Goal: Task Accomplishment & Management: Manage account settings

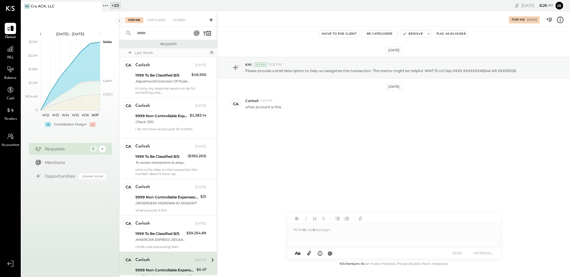
click at [108, 7] on icon at bounding box center [106, 6] width 8 height 8
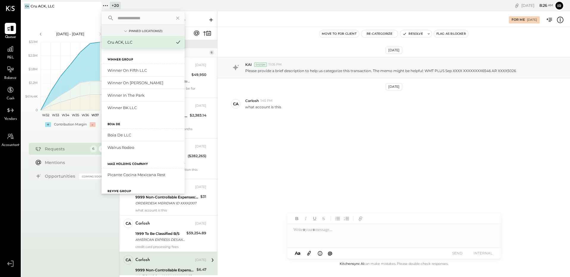
scroll to position [204, 0]
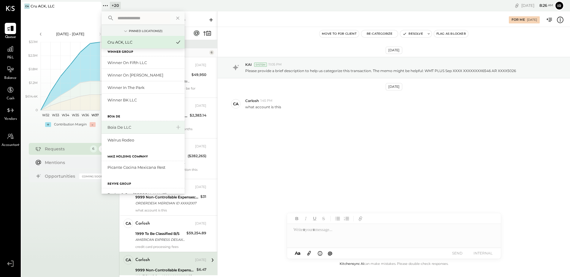
click at [133, 124] on div "Boia De LLC" at bounding box center [143, 127] width 83 height 13
click at [128, 127] on div "Boia De LLC" at bounding box center [139, 128] width 64 height 6
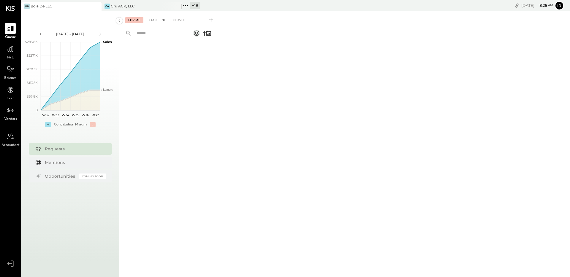
click at [159, 20] on div "For Client" at bounding box center [157, 20] width 24 height 6
click at [181, 21] on div "Closed" at bounding box center [179, 20] width 18 height 6
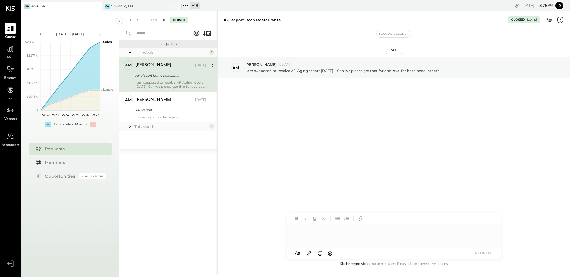
click at [150, 20] on div "For Client" at bounding box center [157, 20] width 24 height 6
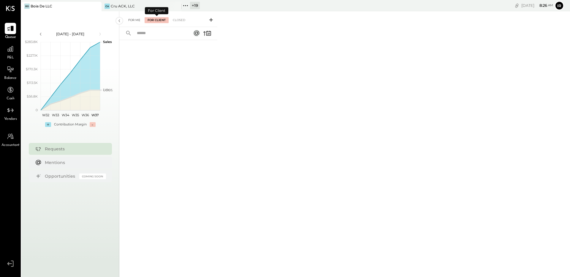
click at [136, 19] on div "For Me" at bounding box center [134, 20] width 18 height 6
click at [137, 4] on div "CA Cru ACK, LLC" at bounding box center [137, 6] width 71 height 5
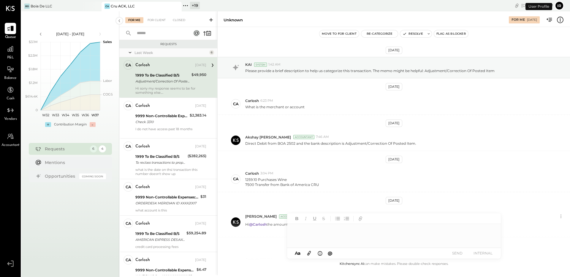
scroll to position [77, 0]
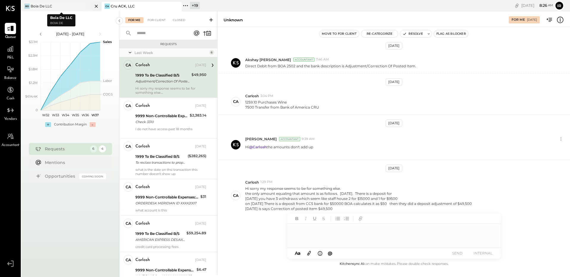
click at [63, 6] on div "[PERSON_NAME] De LLC" at bounding box center [56, 6] width 71 height 5
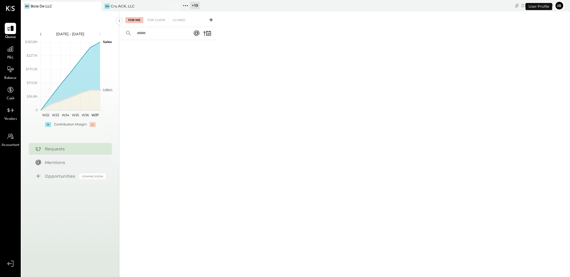
click at [187, 5] on icon at bounding box center [186, 6] width 8 height 8
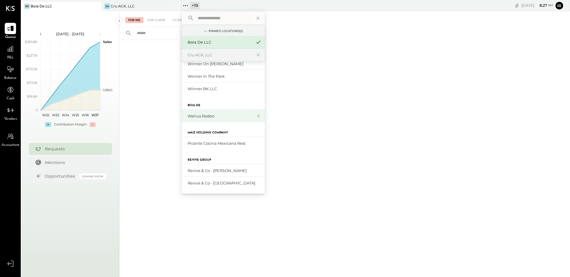
scroll to position [228, 0]
click at [215, 116] on div "Walrus Rodeo" at bounding box center [220, 116] width 64 height 6
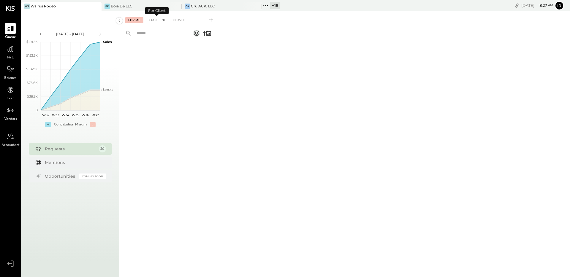
click at [157, 18] on div "For Client" at bounding box center [157, 20] width 24 height 6
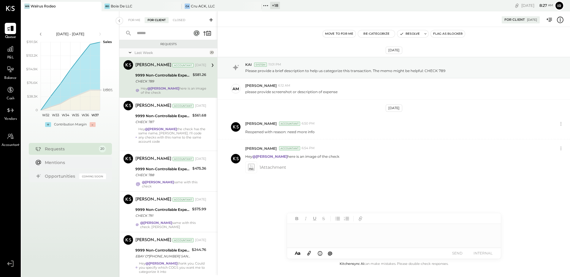
click at [187, 83] on div "CHECK 789" at bounding box center [163, 81] width 56 height 6
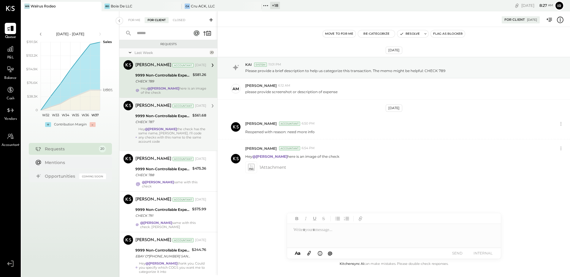
click at [173, 116] on div "9999 Non-Controllable Expenses:Other Income and Expenses:To Be Classified P&L" at bounding box center [162, 116] width 55 height 6
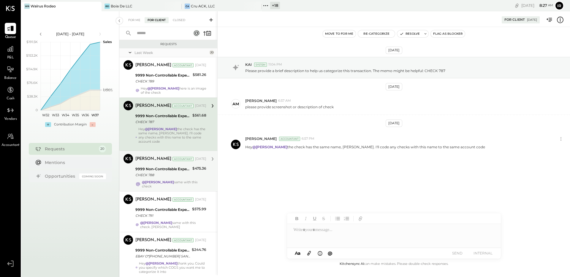
click at [174, 173] on div "CHECK 788" at bounding box center [162, 175] width 55 height 6
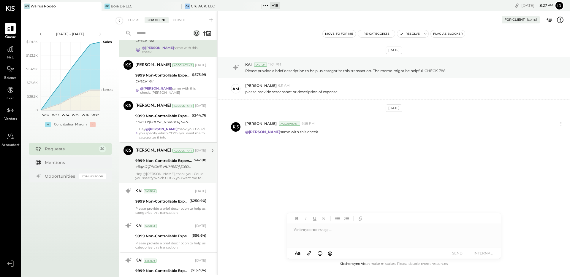
scroll to position [138, 0]
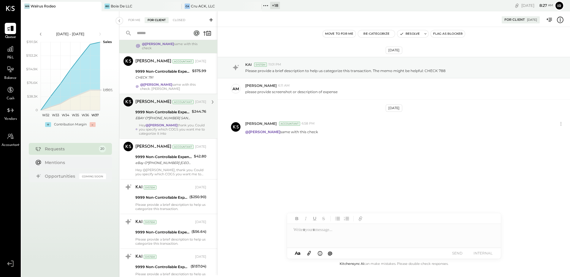
click at [177, 127] on div "Hey @[PERSON_NAME] thank you. Could you specify which COGS you want me to categ…" at bounding box center [172, 129] width 67 height 12
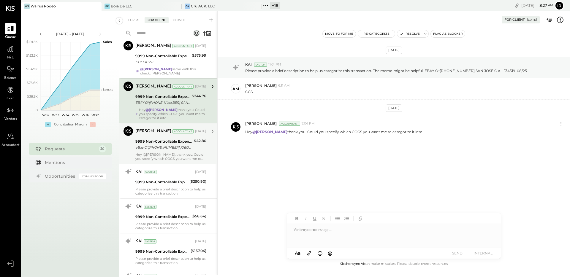
scroll to position [158, 0]
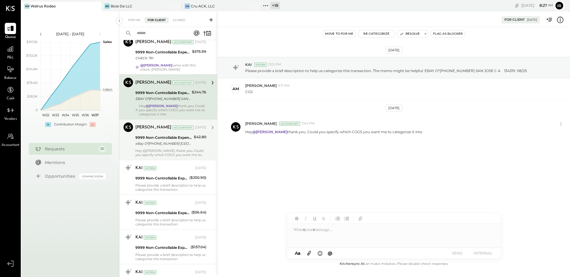
click at [191, 149] on div "Hey @[PERSON_NAME], thank you. Could you specify which COGS you want me to cate…" at bounding box center [170, 153] width 71 height 8
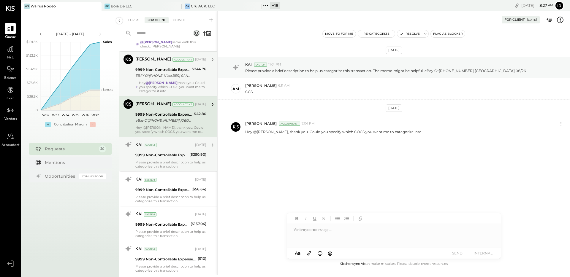
scroll to position [185, 0]
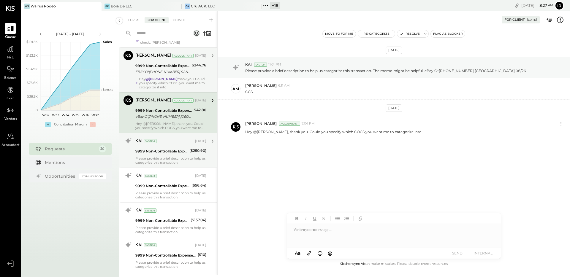
click at [175, 152] on div "9999 Non-Controllable Expenses:Other Income and Expenses:To Be Classified P&L" at bounding box center [161, 151] width 52 height 7
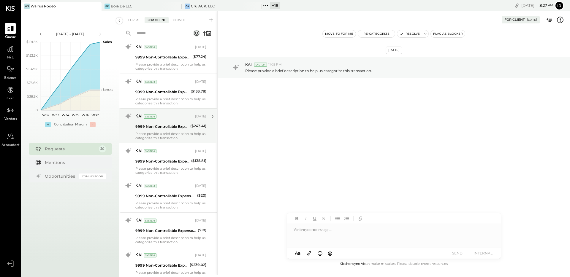
scroll to position [542, 0]
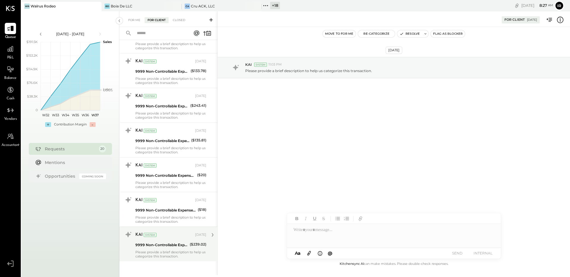
click at [176, 238] on div "KAI System [DATE] 9999 Non-Controllable Expenses:Other Income and Expenses:To B…" at bounding box center [170, 244] width 71 height 28
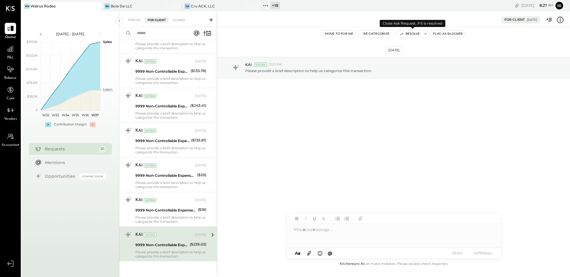
click at [412, 34] on button "Resolve" at bounding box center [409, 33] width 25 height 7
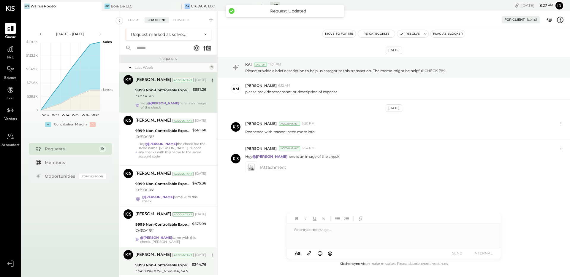
scroll to position [508, 0]
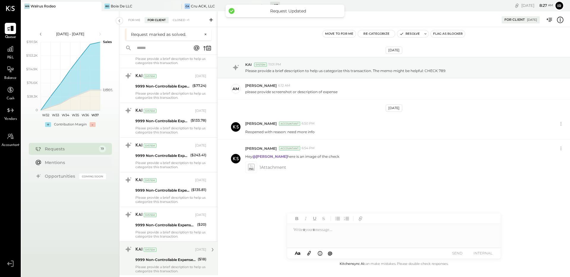
click at [166, 257] on div "9999 Non-Controllable Expenses:Other Income and Expenses:To Be Classified P&L" at bounding box center [165, 260] width 61 height 6
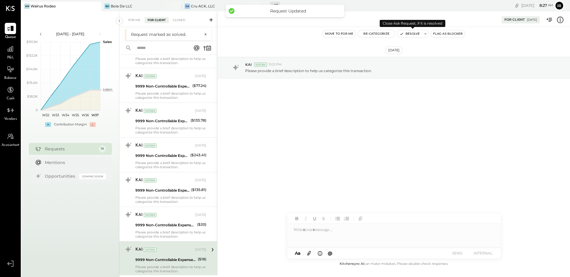
click at [404, 32] on button "Resolve" at bounding box center [409, 33] width 25 height 7
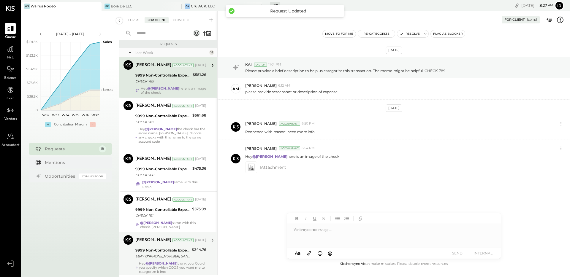
scroll to position [473, 0]
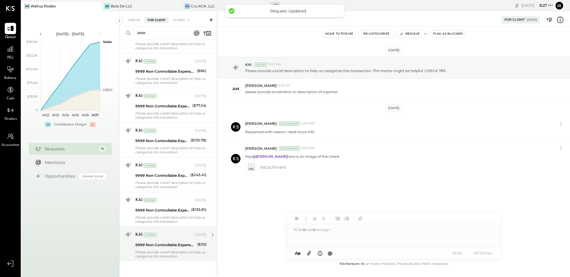
click at [168, 250] on div "Please provide a brief description to help us categorize this transaction." at bounding box center [170, 254] width 71 height 8
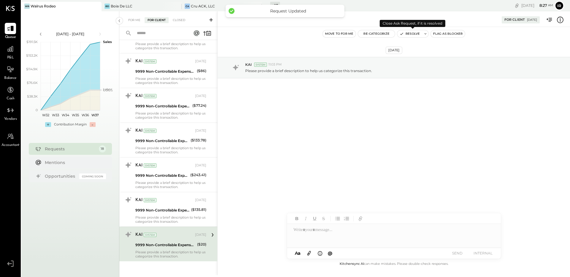
click at [403, 36] on button "Resolve" at bounding box center [409, 33] width 25 height 7
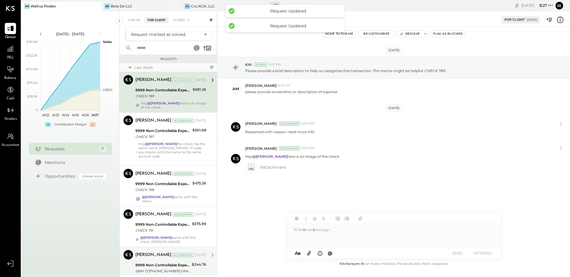
scroll to position [438, 0]
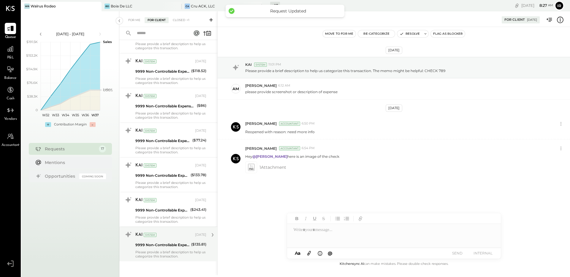
click at [182, 250] on div "Please provide a brief description to help us categorize this transaction." at bounding box center [170, 254] width 71 height 8
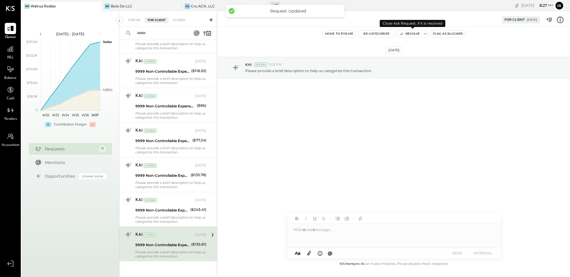
click at [406, 32] on button "Resolve" at bounding box center [409, 33] width 25 height 7
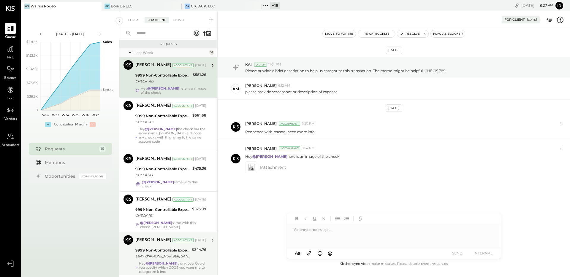
click at [135, 53] on div "Last Week" at bounding box center [170, 52] width 73 height 5
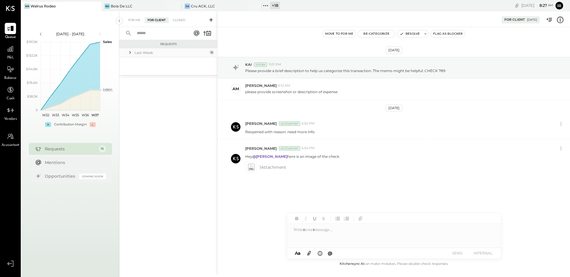
click at [149, 53] on div "Last Week" at bounding box center [170, 52] width 73 height 5
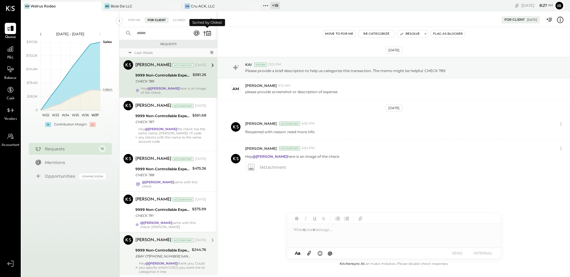
click at [208, 32] on icon at bounding box center [207, 33] width 8 height 8
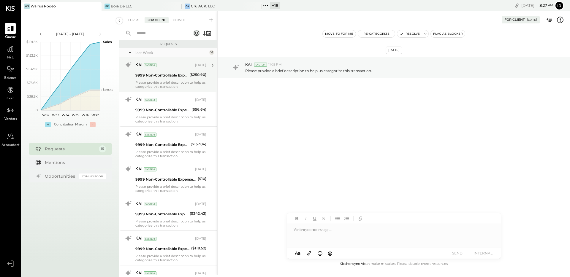
click at [180, 80] on div "KAI System [DATE] 9999 Non-Controllable Expenses:Other Income and Expenses:To B…" at bounding box center [170, 74] width 71 height 28
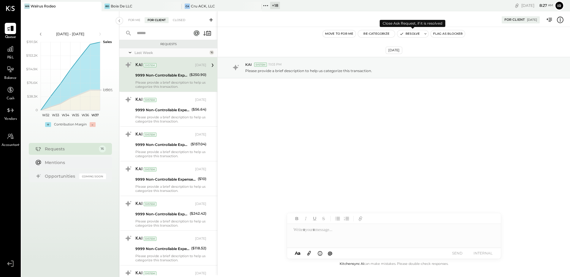
click at [410, 33] on button "Resolve" at bounding box center [409, 33] width 25 height 7
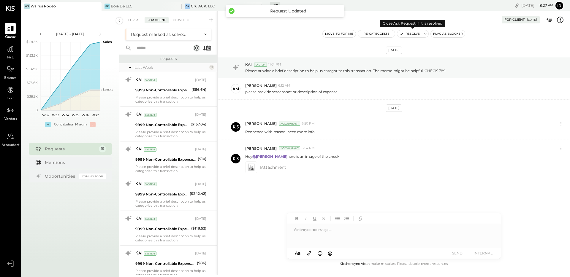
scroll to position [368, 0]
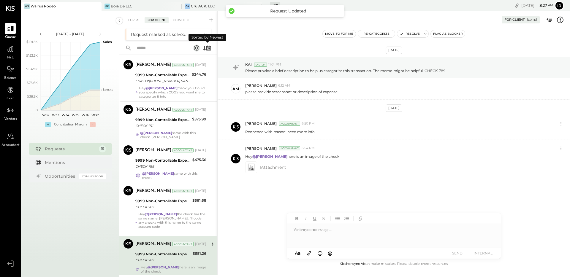
click at [205, 47] on icon at bounding box center [207, 48] width 8 height 8
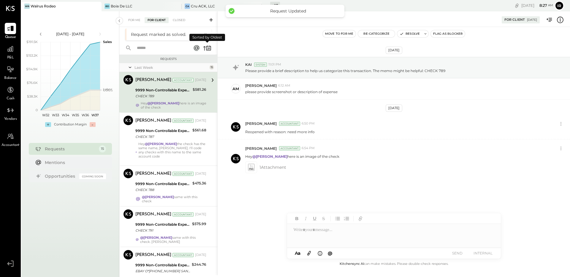
click at [210, 50] on icon at bounding box center [208, 48] width 5 height 4
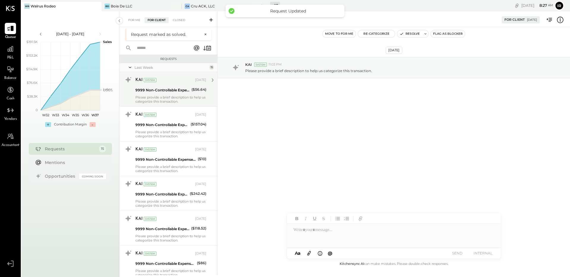
click at [180, 92] on div "9999 Non-Controllable Expenses:Other Income and Expenses:To Be Classified P&L" at bounding box center [162, 90] width 54 height 6
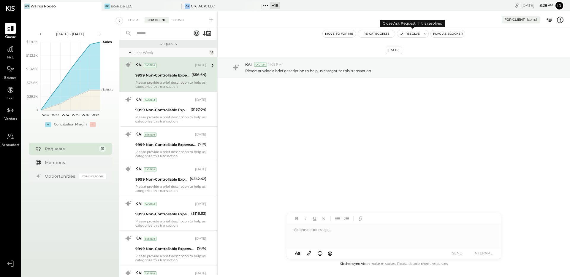
click at [408, 31] on button "Resolve" at bounding box center [409, 33] width 25 height 7
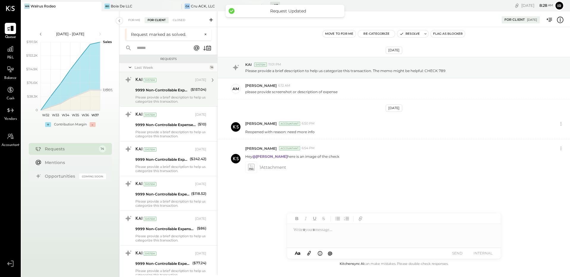
click at [172, 90] on div "9999 Non-Controllable Expenses:Other Income and Expenses:To Be Classified P&L" at bounding box center [161, 90] width 53 height 6
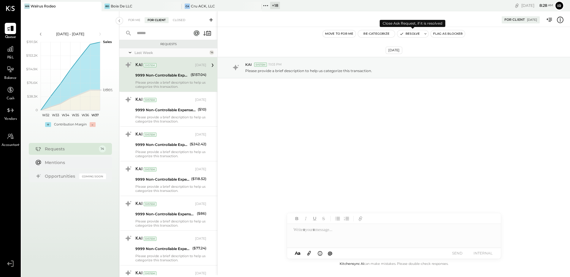
click at [405, 35] on button "Resolve" at bounding box center [409, 33] width 25 height 7
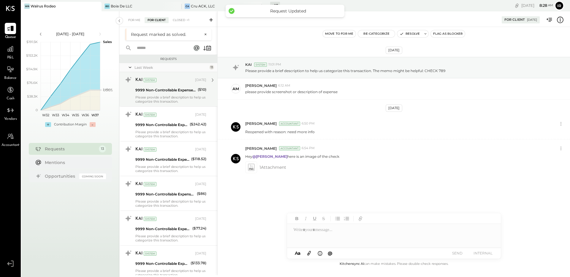
click at [180, 98] on div "Please provide a brief description to help us categorize this transaction." at bounding box center [170, 99] width 71 height 8
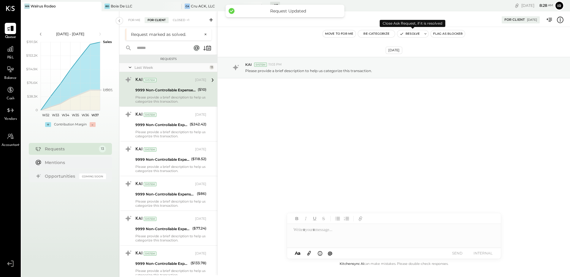
click at [405, 33] on button "Resolve" at bounding box center [409, 33] width 25 height 7
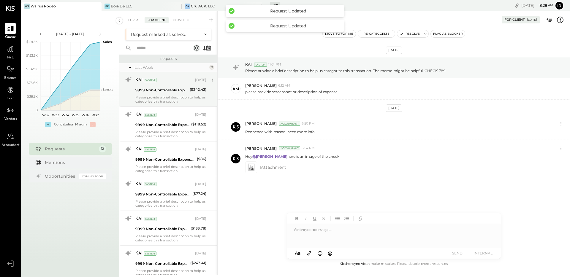
click at [181, 88] on div "9999 Non-Controllable Expenses:Other Income and Expenses:To Be Classified P&L" at bounding box center [161, 90] width 53 height 6
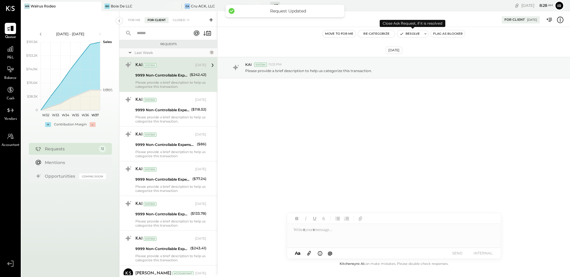
click at [408, 35] on button "Resolve" at bounding box center [409, 33] width 25 height 7
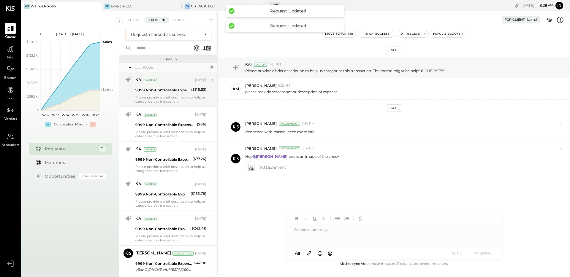
click at [173, 96] on div "Please provide a brief description to help us categorize this transaction." at bounding box center [170, 99] width 71 height 8
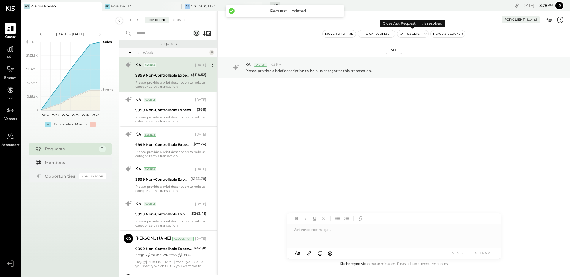
click at [408, 33] on button "Resolve" at bounding box center [409, 33] width 25 height 7
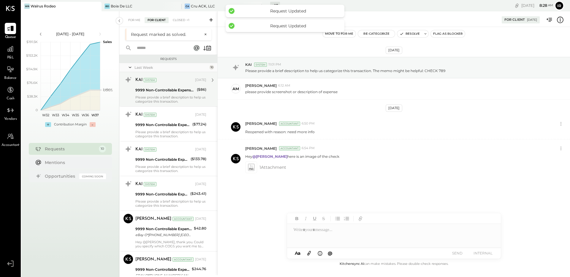
click at [189, 94] on div "KAI System [DATE] 9999 Non-Controllable Expenses:Other Income and Expenses:To B…" at bounding box center [170, 89] width 71 height 28
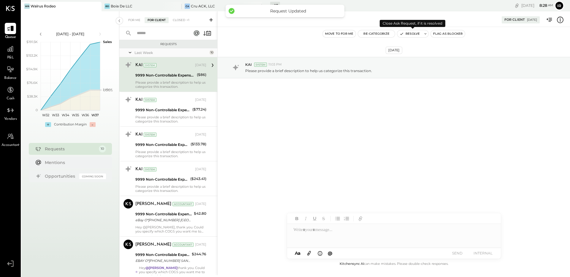
click at [410, 33] on button "Resolve" at bounding box center [409, 33] width 25 height 7
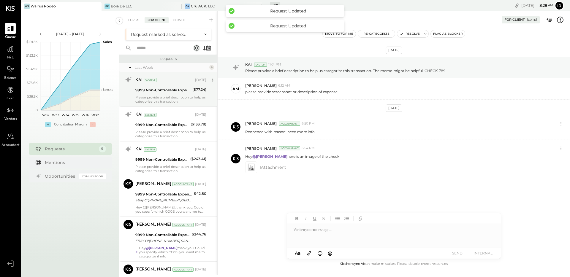
click at [199, 93] on div "KAI System [DATE] 9999 Non-Controllable Expenses:Other Income and Expenses:To B…" at bounding box center [168, 254] width 98 height 364
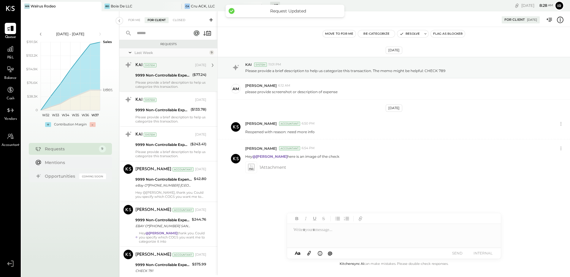
click at [167, 69] on div "KAI System [DATE]" at bounding box center [170, 65] width 71 height 10
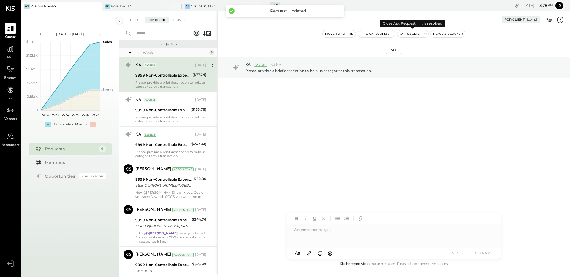
click at [408, 31] on button "Resolve" at bounding box center [409, 33] width 25 height 7
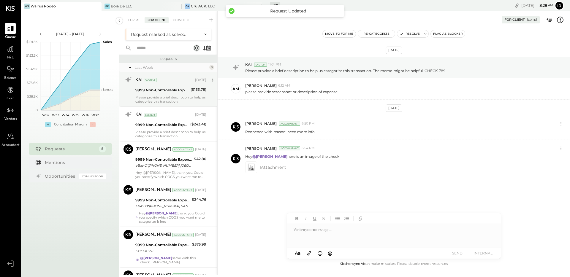
click at [185, 99] on div "Please provide a brief description to help us categorize this transaction." at bounding box center [170, 99] width 71 height 8
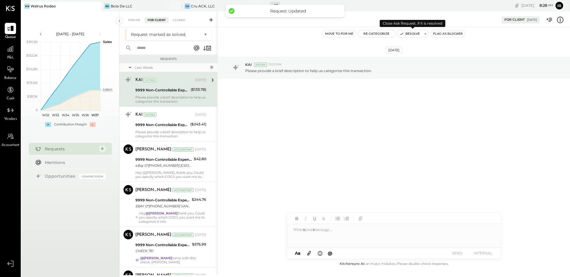
click at [409, 36] on button "Resolve" at bounding box center [409, 33] width 25 height 7
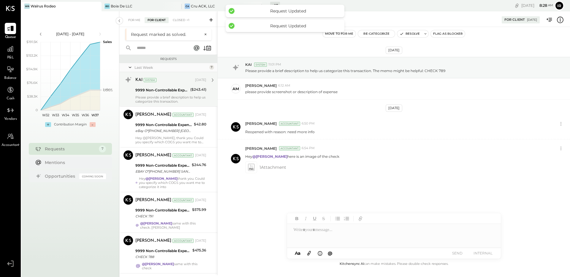
click at [184, 93] on div "KAI System [DATE] 9999 Non-Controllable Expenses:Other Income and Expenses:To B…" at bounding box center [168, 219] width 98 height 295
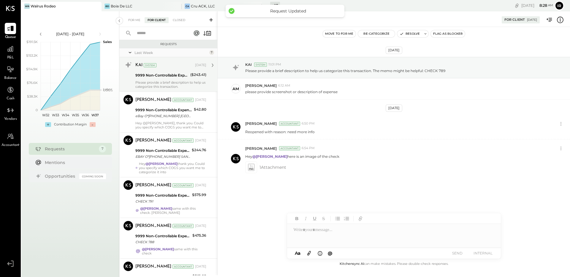
click at [186, 82] on div "Please provide a brief description to help us categorize this transaction." at bounding box center [170, 84] width 71 height 8
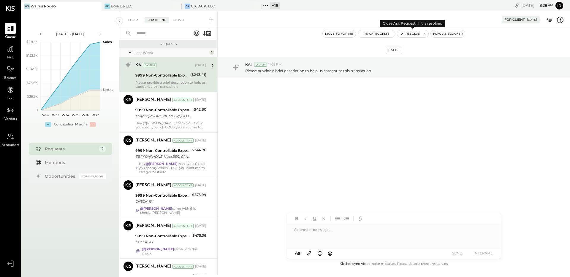
click at [398, 34] on button "Resolve" at bounding box center [409, 33] width 25 height 7
